Goal: Communication & Community: Answer question/provide support

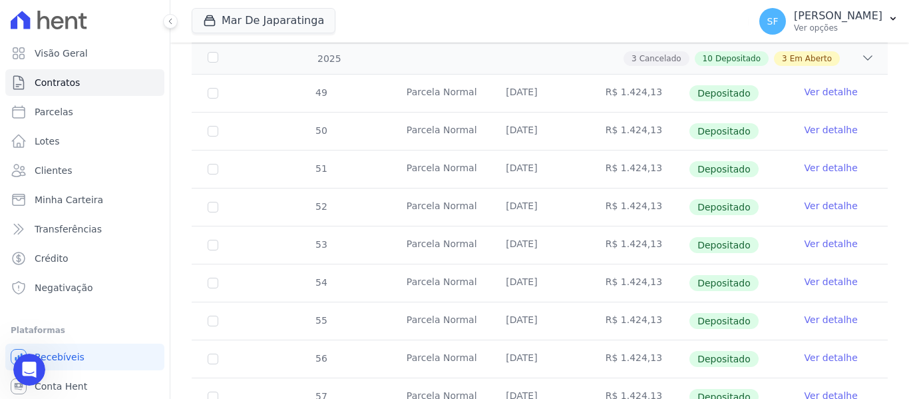
scroll to position [352, 0]
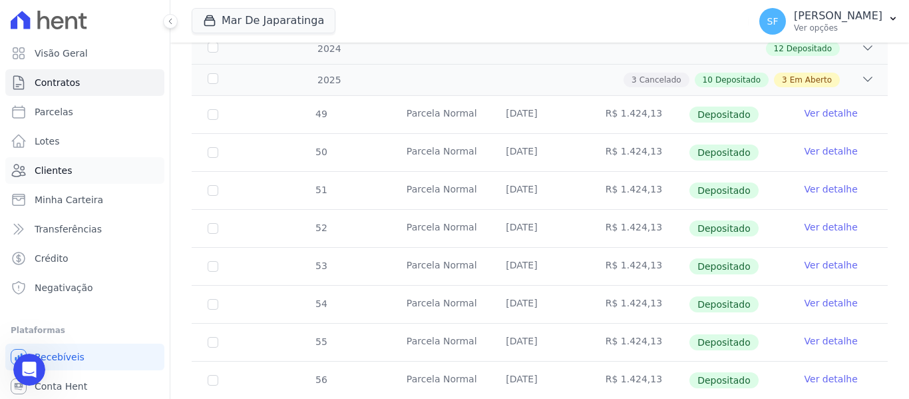
click at [78, 167] on link "Clientes" at bounding box center [84, 170] width 159 height 27
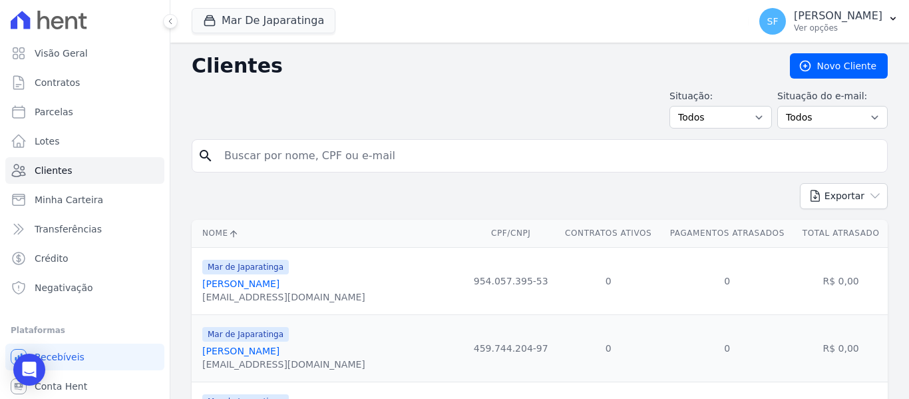
click at [427, 158] on input "search" at bounding box center [548, 155] width 665 height 27
type input "edinelson"
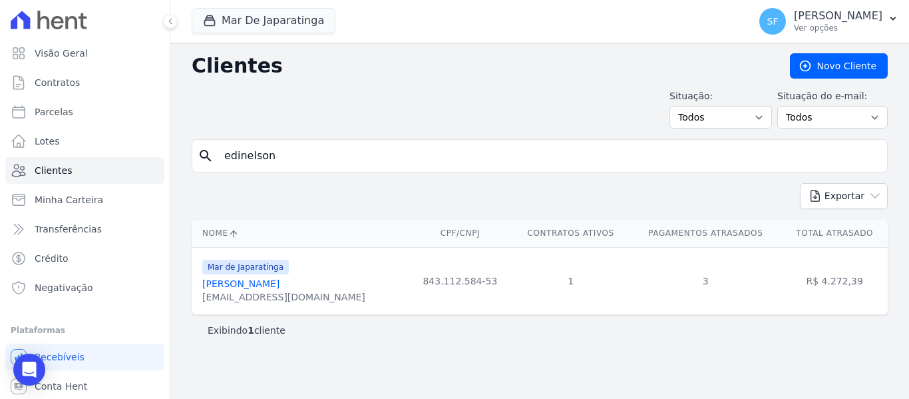
click at [248, 287] on link "[PERSON_NAME]" at bounding box center [240, 283] width 77 height 11
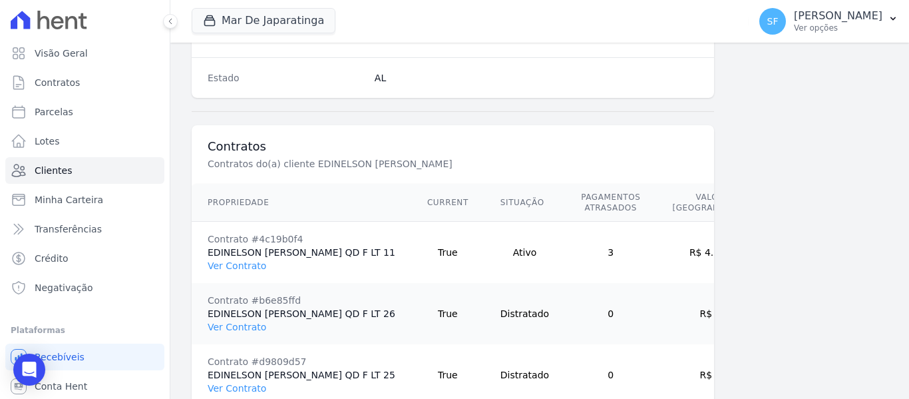
scroll to position [989, 0]
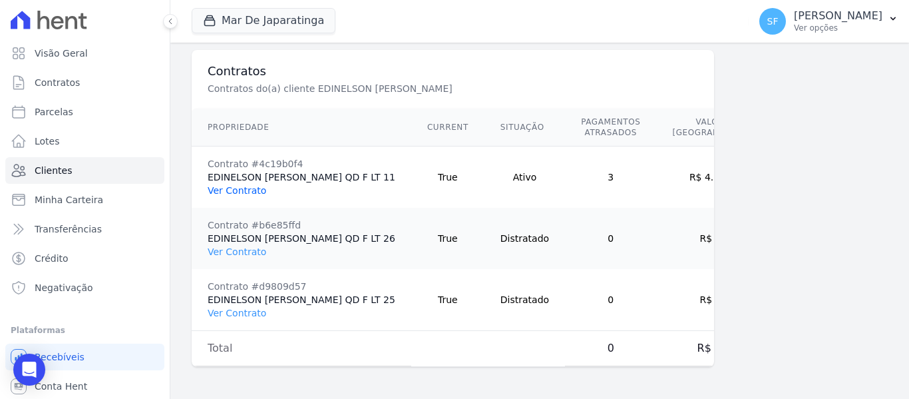
click at [223, 185] on link "Ver Contrato" at bounding box center [237, 190] width 59 height 11
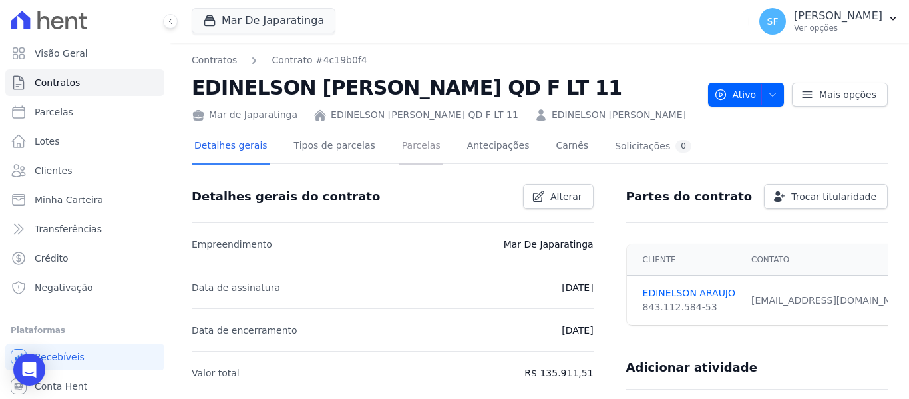
click at [403, 149] on link "Parcelas" at bounding box center [421, 146] width 44 height 35
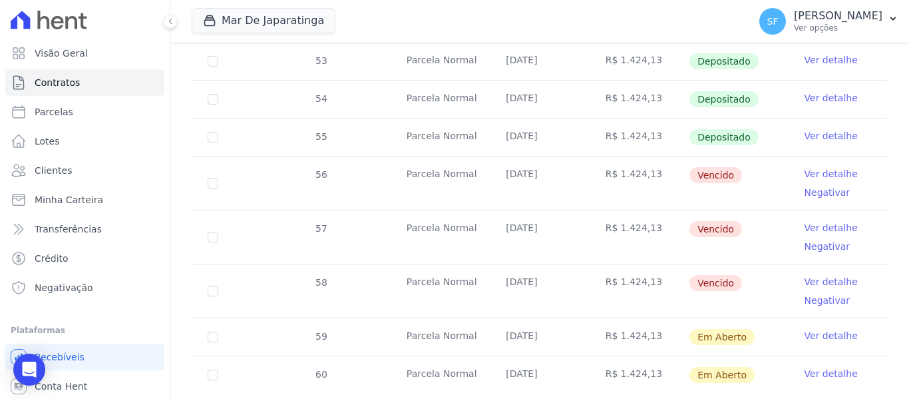
scroll to position [733, 0]
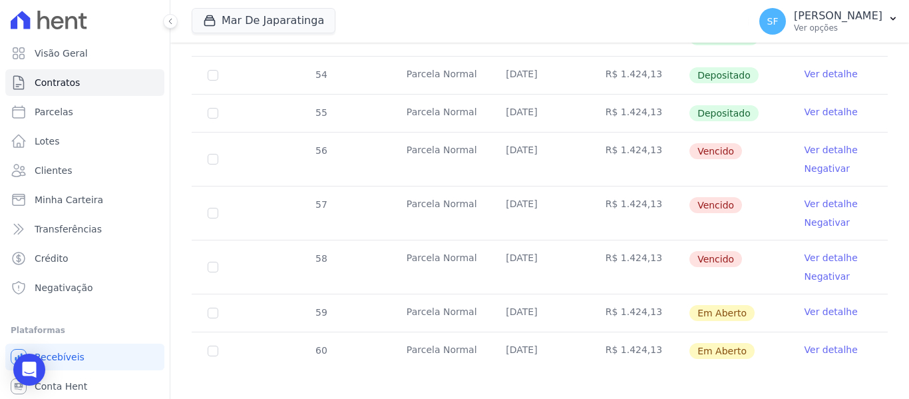
click at [817, 251] on link "Ver detalhe" at bounding box center [831, 257] width 53 height 13
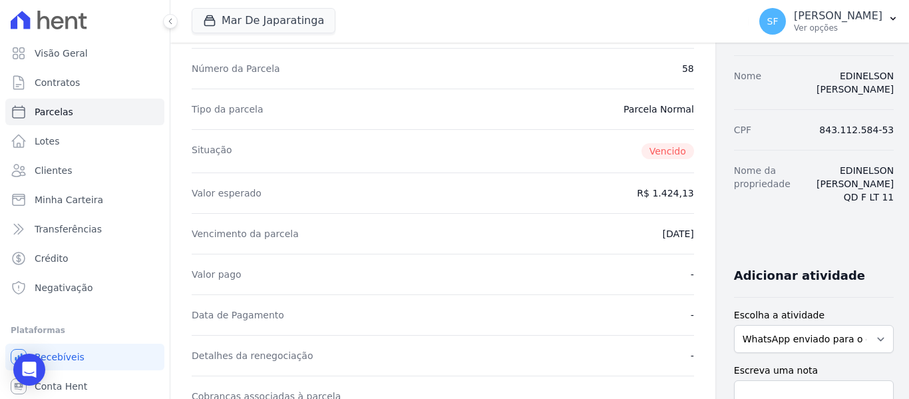
scroll to position [67, 0]
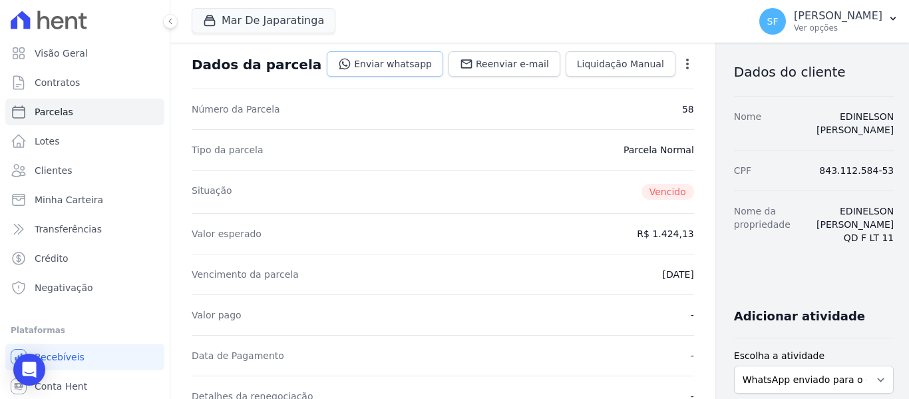
click at [351, 64] on link "Enviar whatsapp" at bounding box center [385, 63] width 116 height 25
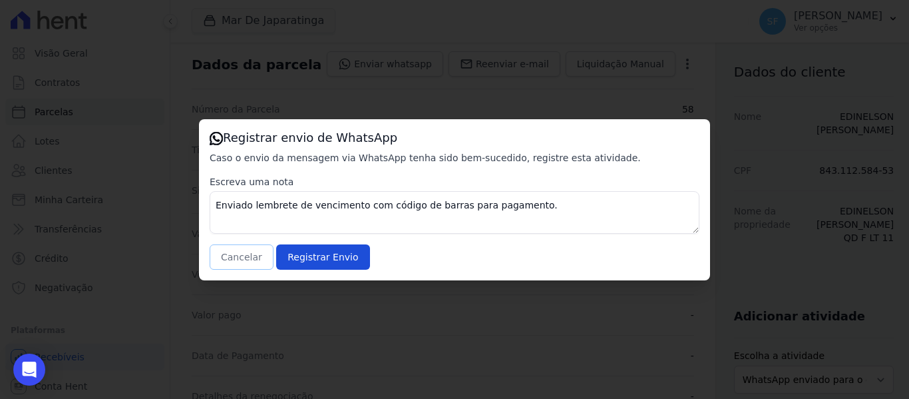
click at [232, 262] on button "Cancelar" at bounding box center [242, 256] width 64 height 25
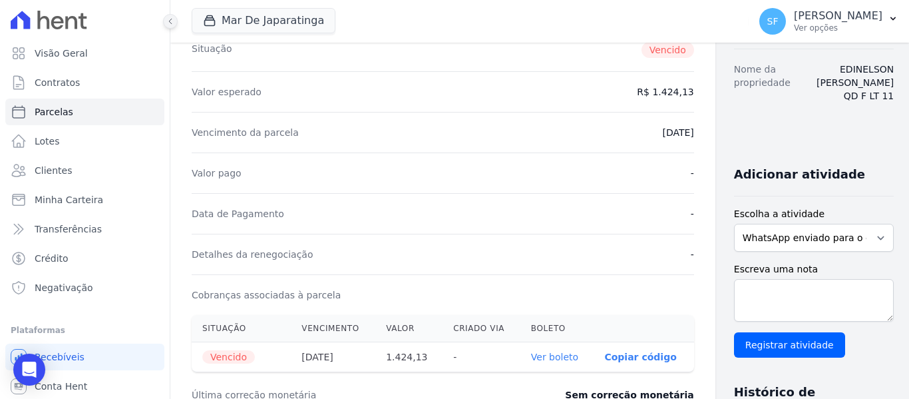
scroll to position [0, 0]
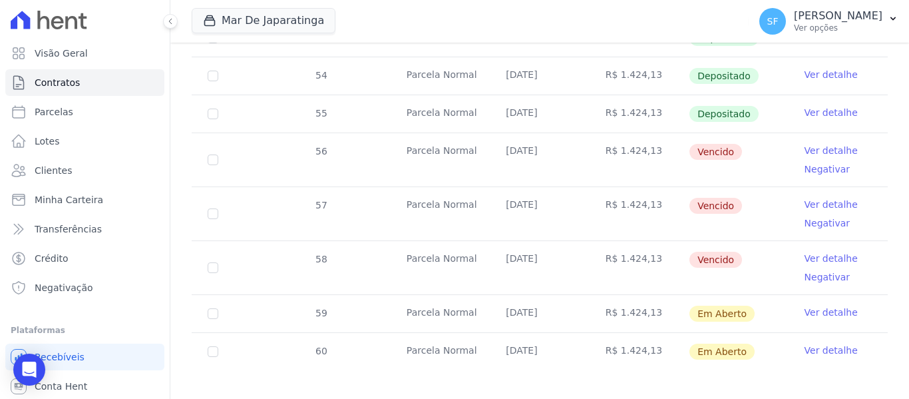
scroll to position [733, 0]
click at [814, 197] on link "Ver detalhe" at bounding box center [831, 203] width 53 height 13
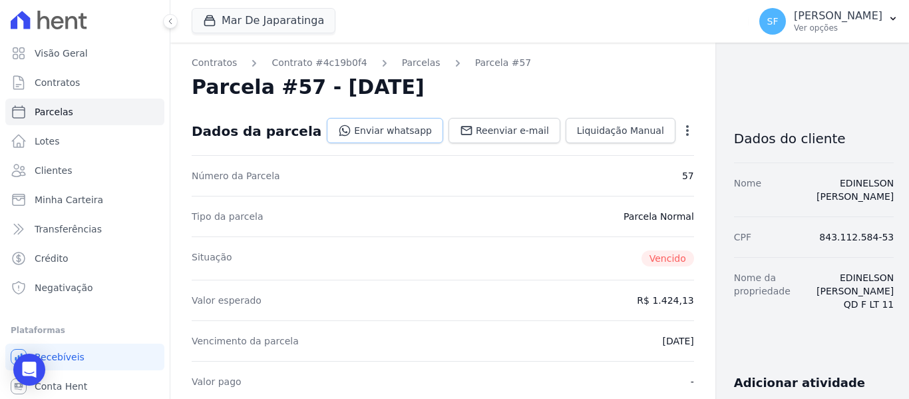
click at [359, 133] on link "Enviar whatsapp" at bounding box center [385, 130] width 116 height 25
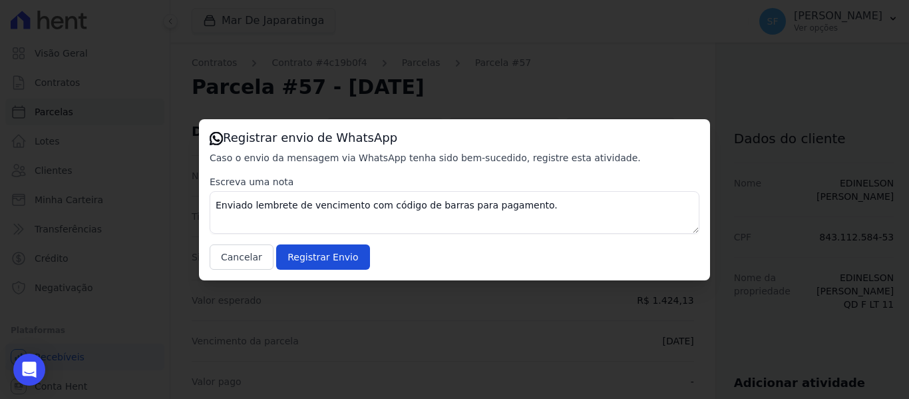
drag, startPoint x: 762, startPoint y: 172, endPoint x: 723, endPoint y: 180, distance: 39.6
click at [762, 174] on div "Registrar envio de WhatsApp Caso o envio da mensagem via WhatsApp tenha sido be…" at bounding box center [454, 199] width 909 height 399
click at [224, 252] on button "Cancelar" at bounding box center [242, 256] width 64 height 25
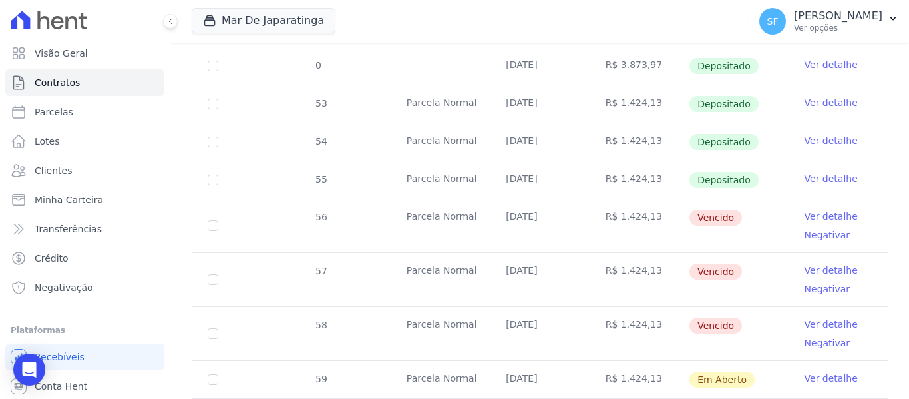
scroll to position [733, 0]
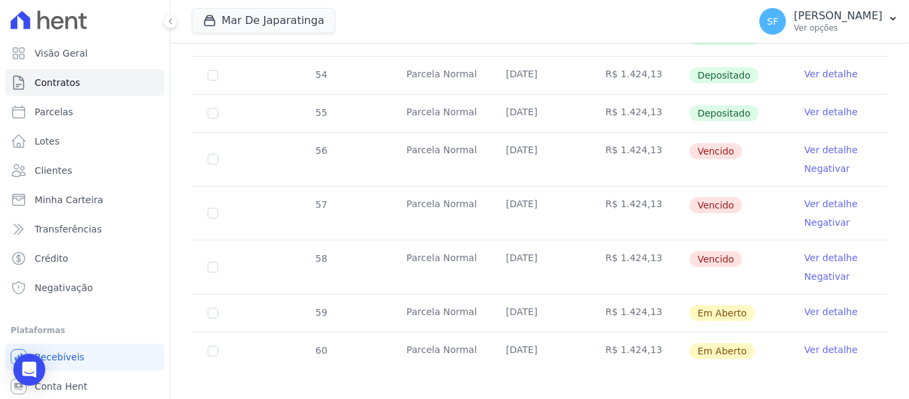
click at [813, 143] on link "Ver detalhe" at bounding box center [831, 149] width 53 height 13
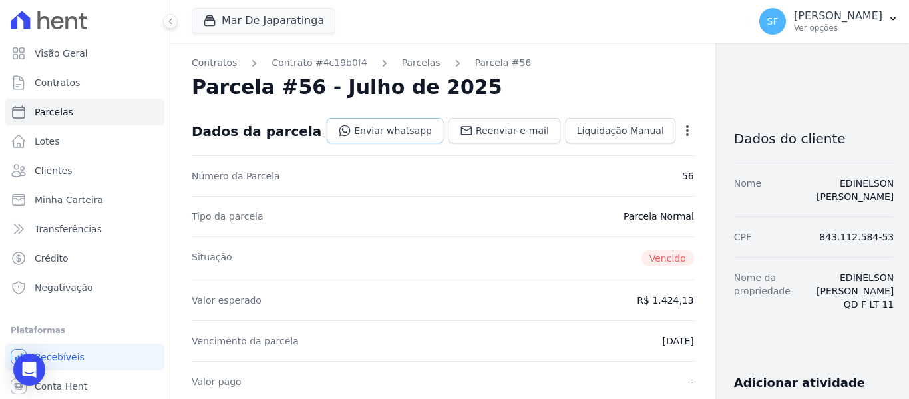
click at [379, 132] on link "Enviar whatsapp" at bounding box center [385, 130] width 116 height 25
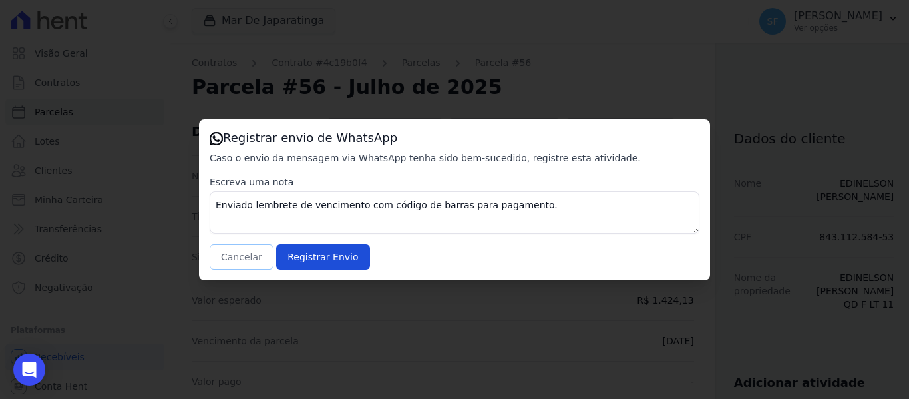
click at [247, 256] on button "Cancelar" at bounding box center [242, 256] width 64 height 25
